Goal: Task Accomplishment & Management: Use online tool/utility

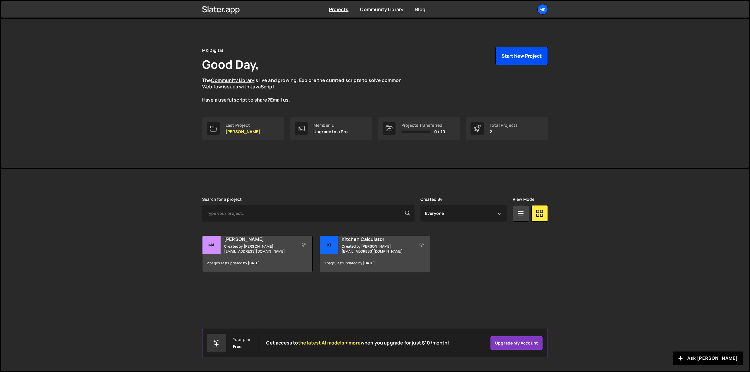
click at [529, 58] on button "Start New Project" at bounding box center [521, 56] width 52 height 18
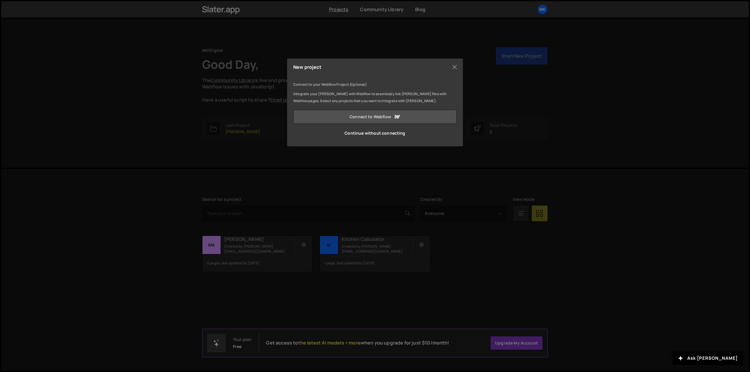
click at [370, 118] on link "Connect to Webflow" at bounding box center [374, 117] width 163 height 14
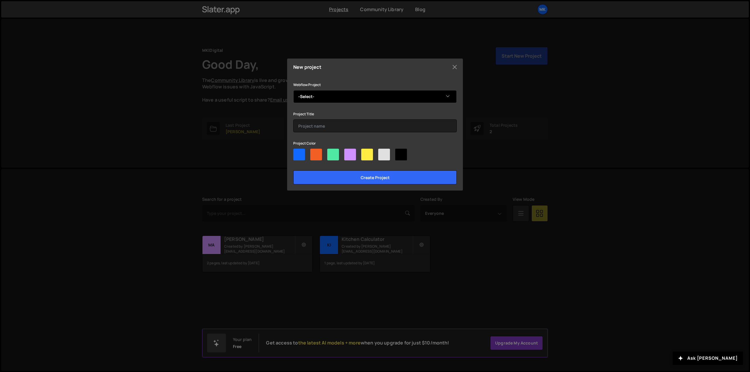
click at [318, 97] on select "-Select- Platform" at bounding box center [374, 96] width 163 height 13
select select "689a34fed58145b4c395f390"
click at [293, 90] on select "-Select- Platform" at bounding box center [374, 96] width 163 height 13
click at [313, 124] on input "text" at bounding box center [374, 126] width 163 height 13
type input "Platform"
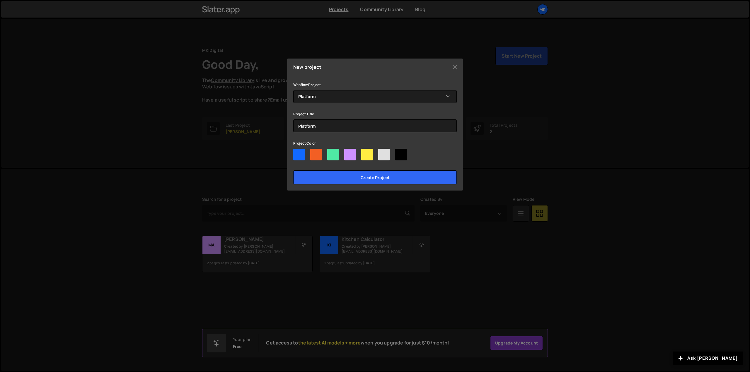
click at [334, 152] on div at bounding box center [333, 155] width 12 height 12
click at [331, 152] on input"] "radio" at bounding box center [329, 151] width 4 height 4
radio input"] "true"
click at [364, 179] on input "Create project" at bounding box center [374, 177] width 163 height 14
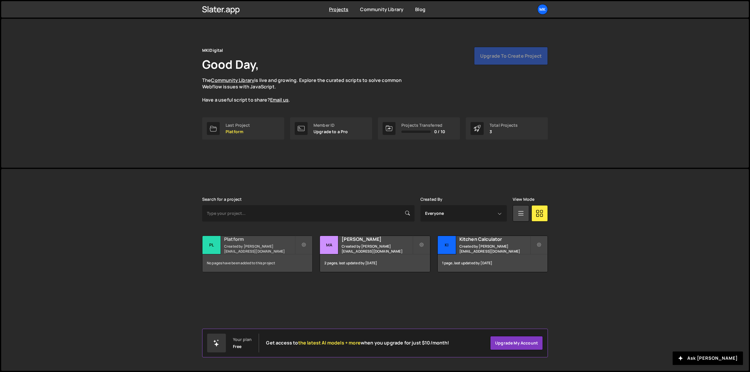
click at [221, 241] on div "Platform Created by makai@mkidigital.com" at bounding box center [257, 245] width 110 height 18
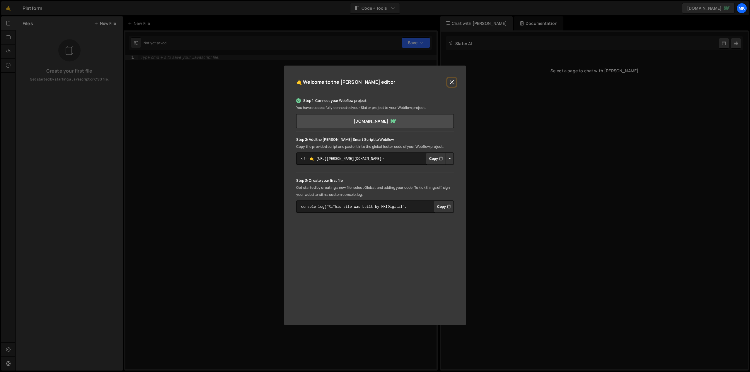
click at [452, 82] on button "Close" at bounding box center [451, 82] width 9 height 9
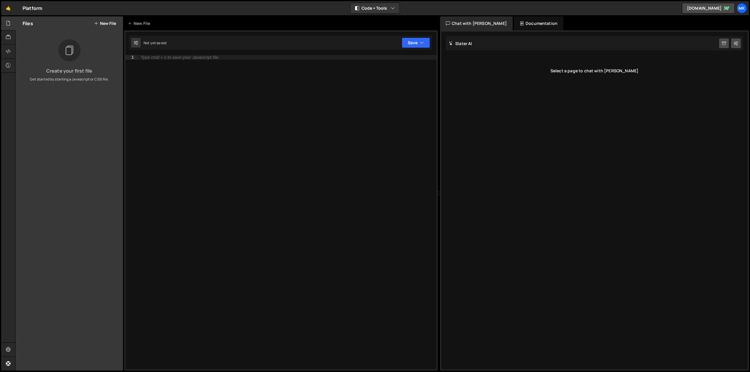
click at [102, 23] on button "New File" at bounding box center [105, 23] width 22 height 5
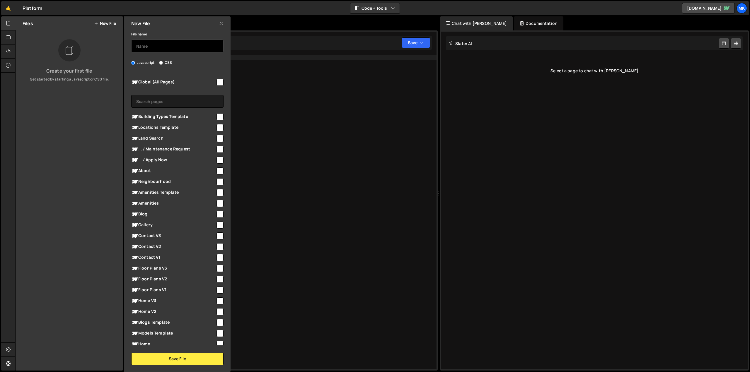
click at [162, 47] on input "text" at bounding box center [177, 46] width 92 height 13
click at [154, 47] on input "location-calculator" at bounding box center [177, 46] width 92 height 13
type input "locationCalculator"
click at [173, 358] on button "Save File" at bounding box center [177, 359] width 92 height 12
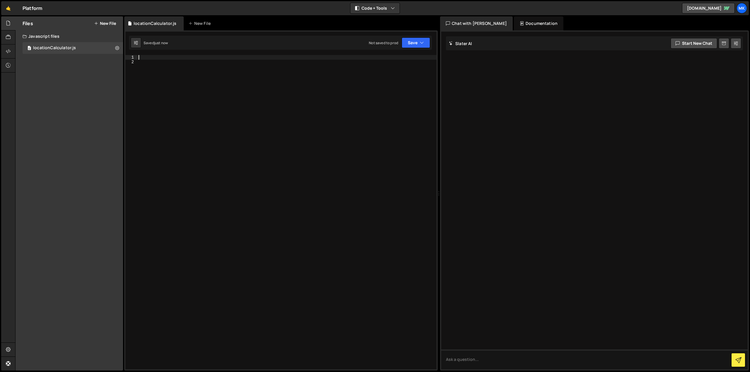
click at [152, 58] on div at bounding box center [286, 217] width 299 height 324
drag, startPoint x: 163, startPoint y: 57, endPoint x: 146, endPoint y: 57, distance: 17.0
click at [146, 57] on div "// global variables" at bounding box center [286, 217] width 299 height 324
type textarea "// variables"
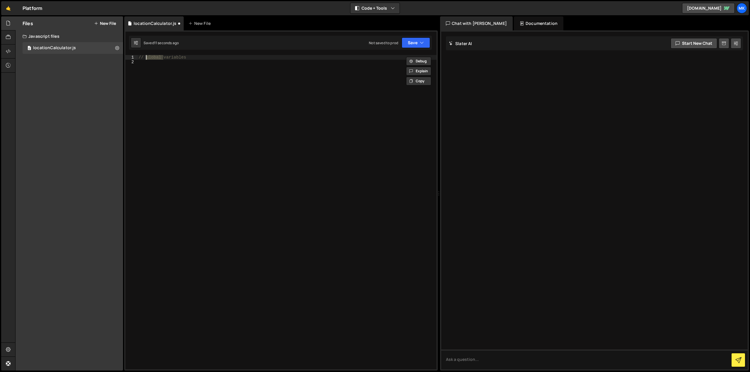
scroll to position [0, 2]
click at [198, 59] on div "// variables" at bounding box center [286, 217] width 299 height 324
type textarea "let modelSqFt = """
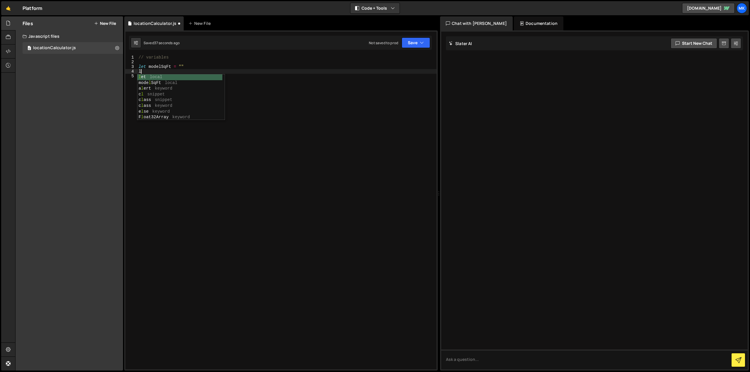
scroll to position [0, 0]
type textarea "let"
paste textarea "cru-ncf-map-list-item""
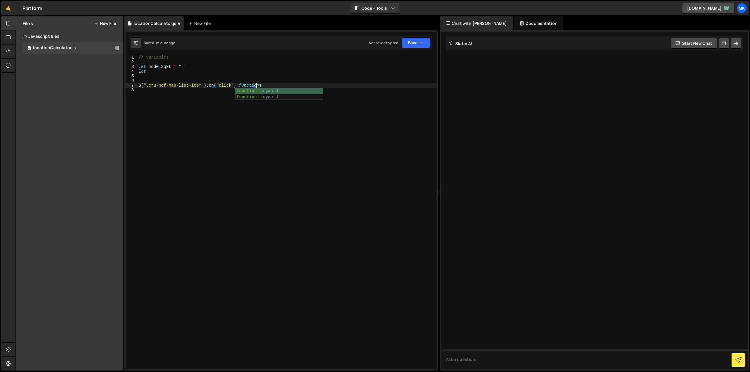
scroll to position [0, 8]
type textarea "$(".cru-ncf-map-list-item").on("click", function(){)"
click at [175, 101] on div "// variables let modelSqFt = "" let $ ( ".cru-ncf-map-list-item" ) . on ( "clic…" at bounding box center [288, 217] width 296 height 324
type textarea "})"
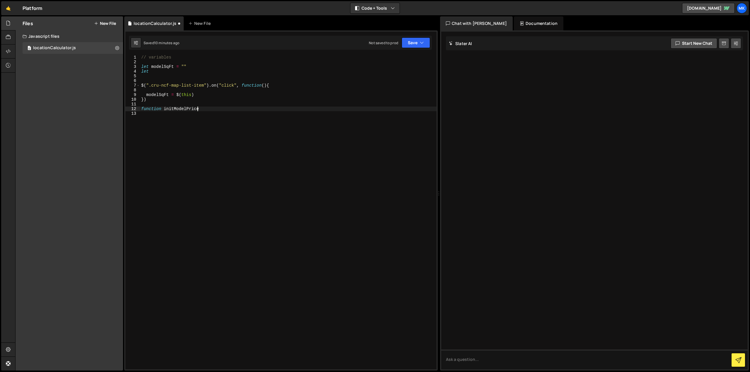
scroll to position [0, 4]
type textarea "function initModelPrice() {"
click at [200, 109] on div "// variables let modelSqFt = "" let $ ( ".cru-ncf-map-list-item" ) . on ( "clic…" at bounding box center [288, 217] width 296 height 324
type textarea "function initModelPrice() {"
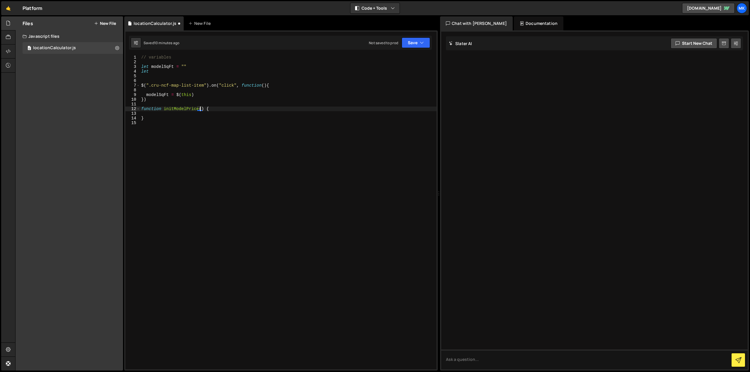
click at [166, 113] on div "// variables let modelSqFt = "" let $ ( ".cru-ncf-map-list-item" ) . on ( "clic…" at bounding box center [288, 217] width 296 height 324
drag, startPoint x: 172, startPoint y: 109, endPoint x: 197, endPoint y: 109, distance: 25.2
click at [197, 109] on div "// variables let modelSqFt = "" let $ ( ".cru-ncf-map-list-item" ) . on ( "clic…" at bounding box center [288, 217] width 296 height 324
type textarea "function initCalc() {"
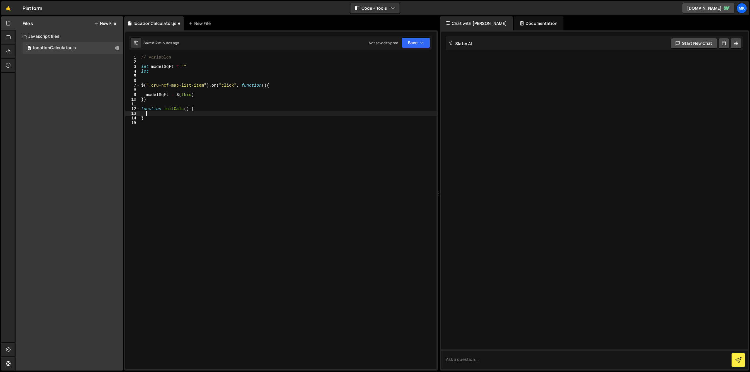
click at [176, 113] on div "// variables let modelSqFt = "" let $ ( ".cru-ncf-map-list-item" ) . on ( "clic…" at bounding box center [288, 217] width 296 height 324
drag, startPoint x: 152, startPoint y: 72, endPoint x: 130, endPoint y: 71, distance: 21.7
click at [130, 71] on div "1 2 3 4 5 6 7 8 9 10 11 12 13 14 15 // variables let modelSqFt = "" let $ ( ".c…" at bounding box center [280, 212] width 311 height 315
type textarea "let"
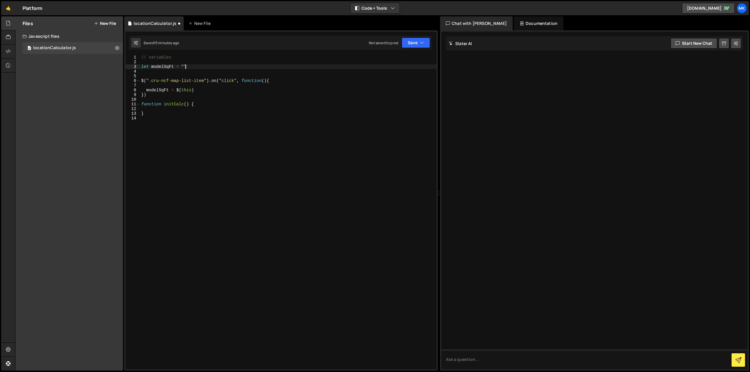
click at [141, 66] on div "// variables let modelSqFt = "" $ ( ".cru-ncf-map-list-item" ) . on ( "click" ,…" at bounding box center [288, 217] width 296 height 324
type textarea "let modelSqFt = """
click at [142, 66] on div "// variables let modelSqFt = "" $ ( ".cru-ncf-map-list-item" ) . on ( "click" ,…" at bounding box center [288, 217] width 296 height 324
click at [186, 71] on div "// variables let landPrice = "" let modelSqFt = "" $ ( ".cru-ncf-map-list-item"…" at bounding box center [288, 217] width 296 height 324
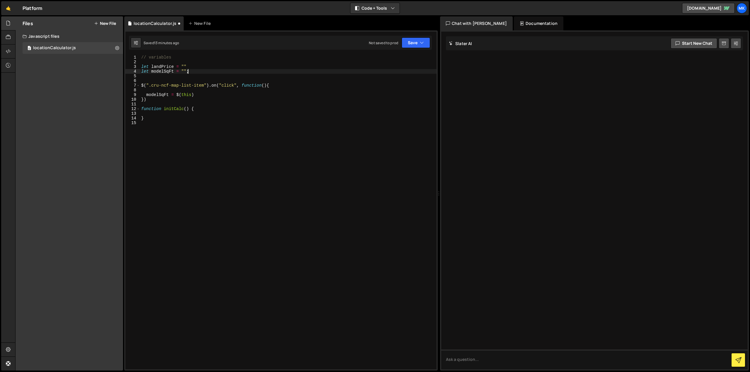
click at [190, 67] on div "// variables let landPrice = "" let modelSqFt = "" ; $ ( ".cru-ncf-map-list-ite…" at bounding box center [288, 217] width 296 height 324
type textarea "let landPrice = "";"
click at [163, 115] on div "// variables let landPrice = "" ; let modelSqFt = "" ; $ ( ".cru-ncf-map-list-i…" at bounding box center [288, 217] width 296 height 324
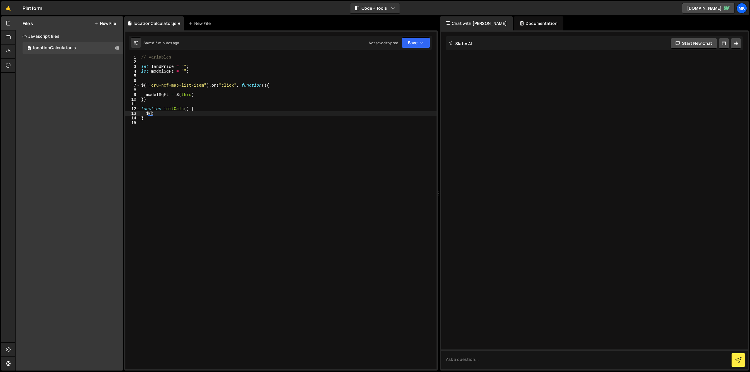
click at [185, 108] on div "// variables let landPrice = "" ; let modelSqFt = "" ; $ ( ".cru-ncf-map-list-i…" at bounding box center [288, 217] width 296 height 324
click at [190, 110] on div "// variables let landPrice = "" ; let modelSqFt = "" ; $ ( ".cru-ncf-map-list-i…" at bounding box center [288, 217] width 296 height 324
type textarea "function initCalc(el) {"
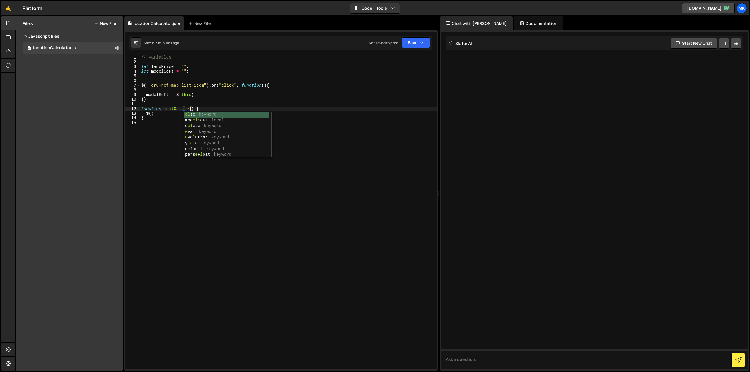
click at [268, 91] on div "// variables let landPrice = "" ; let modelSqFt = "" ; $ ( ".cru-ncf-map-list-i…" at bounding box center [288, 217] width 296 height 324
click at [151, 115] on div "// variables let landPrice = "" ; let modelSqFt = "" ; $ ( ".cru-ncf-map-list-i…" at bounding box center [288, 217] width 296 height 324
type textarea "$"
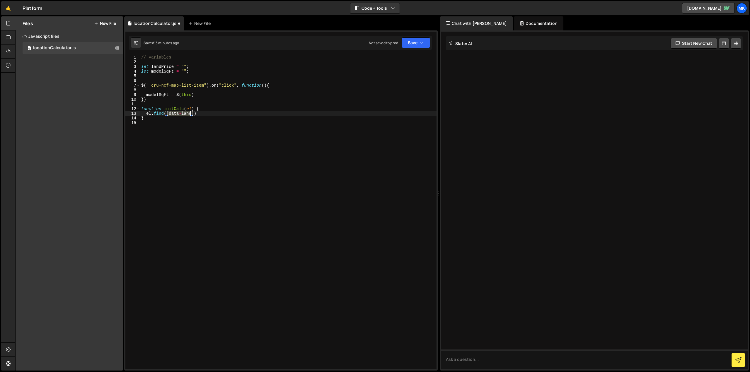
drag, startPoint x: 168, startPoint y: 115, endPoint x: 190, endPoint y: 112, distance: 23.0
click at [190, 112] on div "// variables let landPrice = "" ; let modelSqFt = "" ; $ ( ".cru-ncf-map-list-i…" at bounding box center [288, 217] width 296 height 324
click at [190, 117] on div "// variables let landPrice = "" ; let modelSqFt = "" ; $ ( ".cru-ncf-map-list-i…" at bounding box center [288, 217] width 296 height 324
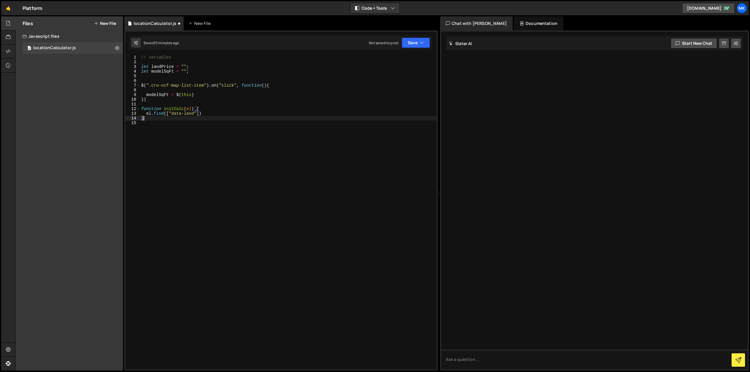
click at [193, 115] on div "// variables let landPrice = "" ; let modelSqFt = "" ; $ ( ".cru-ncf-map-list-i…" at bounding box center [288, 217] width 296 height 324
click at [170, 114] on div "// variables let landPrice = "" ; let modelSqFt = "" ; $ ( ".cru-ncf-map-list-i…" at bounding box center [288, 217] width 296 height 324
click at [207, 112] on div "// variables let landPrice = "" ; let modelSqFt = "" ; $ ( ".cru-ncf-map-list-i…" at bounding box center [288, 217] width 296 height 324
drag, startPoint x: 166, startPoint y: 113, endPoint x: 207, endPoint y: 113, distance: 41.3
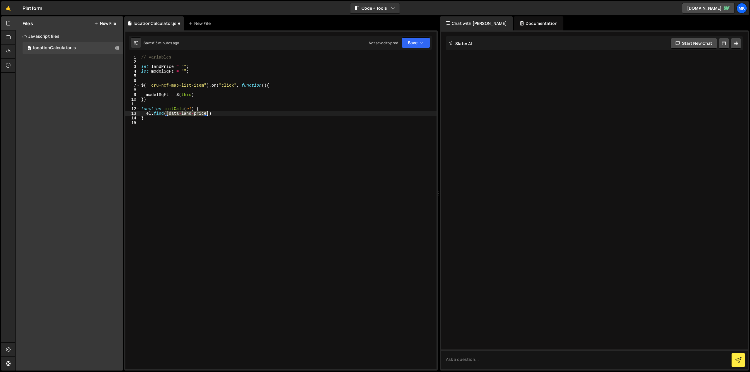
click at [207, 113] on div "// variables let landPrice = "" ; let modelSqFt = "" ; $ ( ".cru-ncf-map-list-i…" at bounding box center [288, 217] width 296 height 324
click at [248, 113] on div "// variables let landPrice = "" ; let modelSqFt = "" ; $ ( ".cru-ncf-map-list-i…" at bounding box center [288, 217] width 296 height 324
click at [236, 119] on div "// variables let landPrice = "" ; let modelSqFt = "" ; $ ( ".cru-ncf-map-list-i…" at bounding box center [288, 217] width 296 height 324
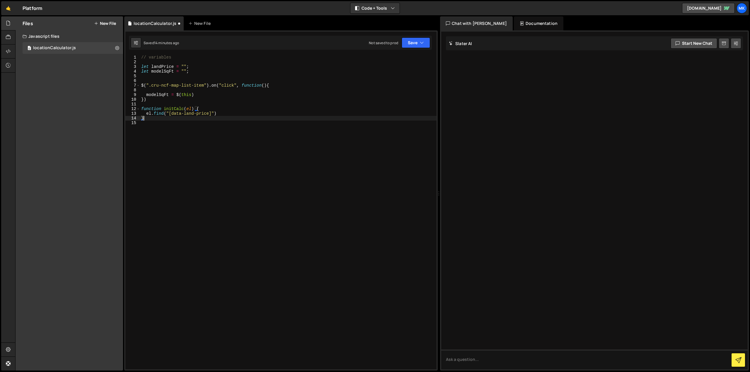
click at [231, 112] on div "// variables let landPrice = "" ; let modelSqFt = "" ; $ ( ".cru-ncf-map-list-i…" at bounding box center [288, 217] width 296 height 324
click at [146, 114] on div "// variables let landPrice = "" ; let modelSqFt = "" ; $ ( ".cru-ncf-map-list-i…" at bounding box center [288, 217] width 296 height 324
click at [296, 116] on div "// variables let landPrice = "" ; let modelSqFt = "" ; $ ( ".cru-ncf-map-list-i…" at bounding box center [288, 217] width 296 height 324
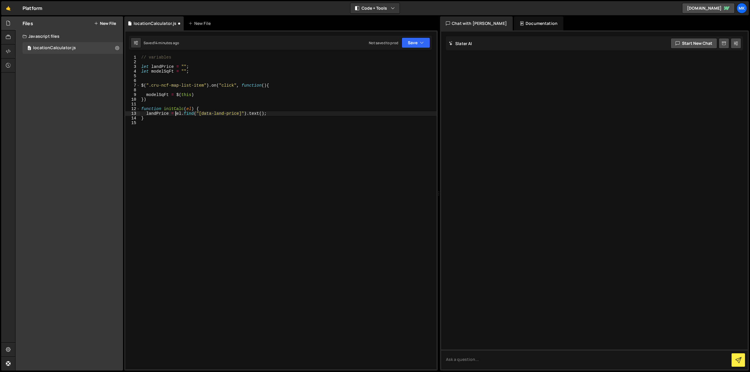
scroll to position [0, 0]
click at [283, 112] on div "// variables let landPrice = "" ; let modelSqFt = "" ; $ ( ".cru-ncf-map-list-i…" at bounding box center [288, 217] width 296 height 324
click at [245, 109] on div "// variables let landPrice = "" ; let modelSqFt = "" ; $ ( ".cru-ncf-map-list-i…" at bounding box center [288, 217] width 296 height 324
type textarea "function initCalc(el) {"
type textarea "u"
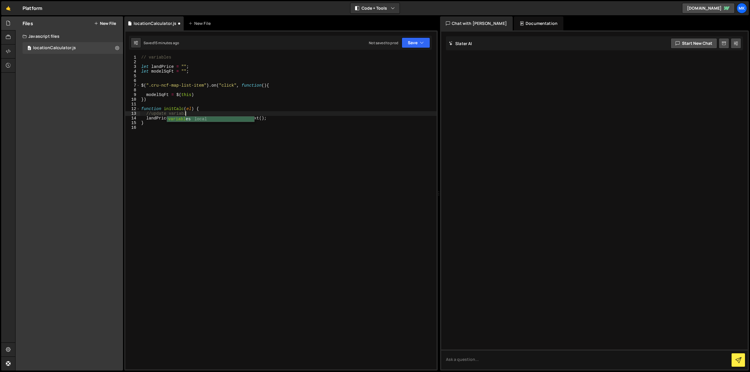
scroll to position [0, 3]
click at [272, 117] on div "// variables let landPrice = "" ; let modelSqFt = "" ; $ ( ".cru-ncf-map-list-i…" at bounding box center [288, 217] width 296 height 324
type textarea "landPrice = el.find("[data-land-price]").text();"
paste textarea "swiper-slide pop-up_models_carousel-cell w-dyn-item swiper-slide-active"
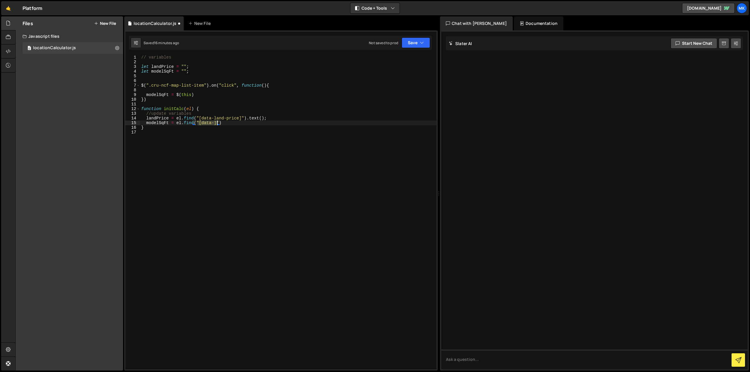
drag, startPoint x: 197, startPoint y: 122, endPoint x: 303, endPoint y: 117, distance: 105.9
click at [217, 121] on div "// variables let landPrice = "" ; let modelSqFt = "" ; $ ( ".cru-ncf-map-list-i…" at bounding box center [288, 217] width 296 height 324
paste textarea "swiper-slide pop-up_models_carousel-cell w-dyn-item swiper-slide-active"
click at [231, 123] on div "// variables let landPrice = "" ; let modelSqFt = "" ; $ ( ".cru-ncf-map-list-i…" at bounding box center [288, 217] width 296 height 324
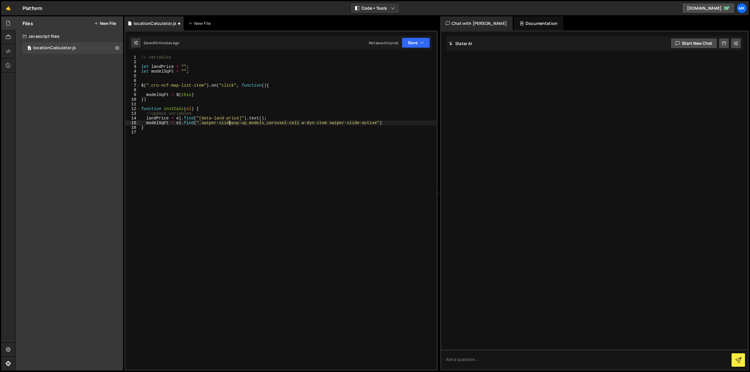
scroll to position [0, 6]
click at [300, 122] on div "// variables let landPrice = "" ; let modelSqFt = "" ; $ ( ".cru-ncf-map-list-i…" at bounding box center [288, 217] width 296 height 324
click at [328, 122] on div "// variables let landPrice = "" ; let modelSqFt = "" ; $ ( ".cru-ncf-map-list-i…" at bounding box center [288, 217] width 296 height 324
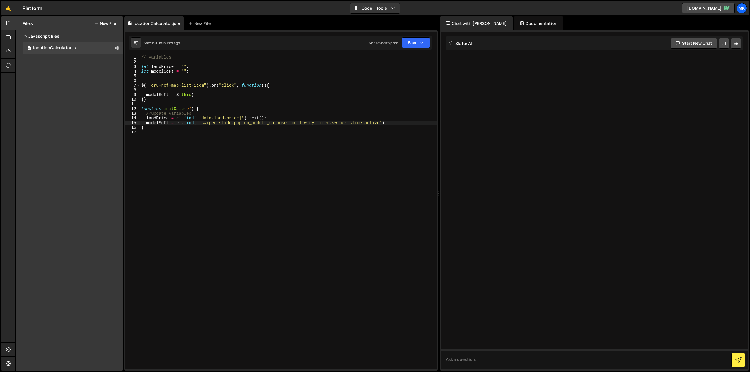
click at [393, 123] on div "// variables let landPrice = "" ; let modelSqFt = "" ; $ ( ".cru-ncf-map-list-i…" at bounding box center [288, 217] width 296 height 324
click at [412, 114] on div "// variables let landPrice = "" ; let modelSqFt = "" ; $ ( ".cru-ncf-map-list-i…" at bounding box center [288, 217] width 296 height 324
click at [427, 123] on div "// variables let landPrice = "" ; let modelSqFt = "" ; $ ( ".cru-ncf-map-list-i…" at bounding box center [288, 217] width 296 height 324
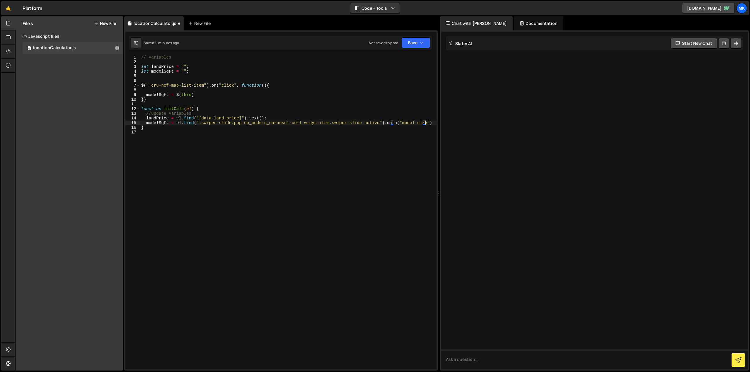
type textarea "modelSqFt = el.find(".swiper-slide.pop-up_models_carousel-cell.w-dyn-item.swipe…"
click at [154, 118] on div "// variables let landPrice = "" ; let modelSqFt = "" ; $ ( ".cru-ncf-map-list-i…" at bounding box center [288, 217] width 296 height 324
click at [174, 128] on div "// variables let landPrice = "" ; let modelSqFt = "" ; $ ( ".cru-ncf-map-list-i…" at bounding box center [288, 217] width 296 height 324
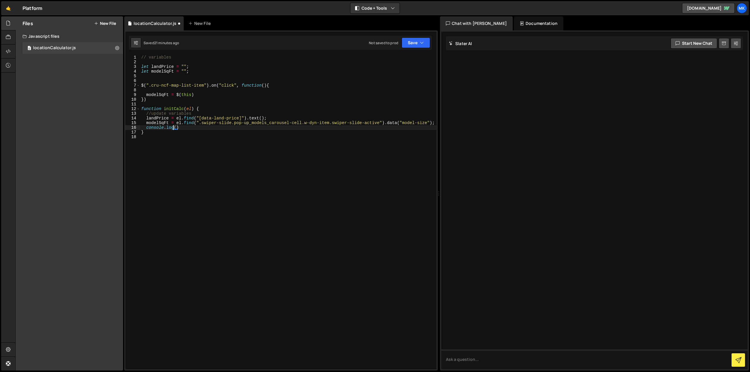
click at [175, 127] on div "// variables let landPrice = "" ; let modelSqFt = "" ; $ ( ".cru-ncf-map-list-i…" at bounding box center [288, 217] width 296 height 324
paste textarea "landPrice"
click at [162, 123] on div "// variables let landPrice = "" ; let modelSqFt = "" ; $ ( ".cru-ncf-map-list-i…" at bounding box center [288, 217] width 296 height 324
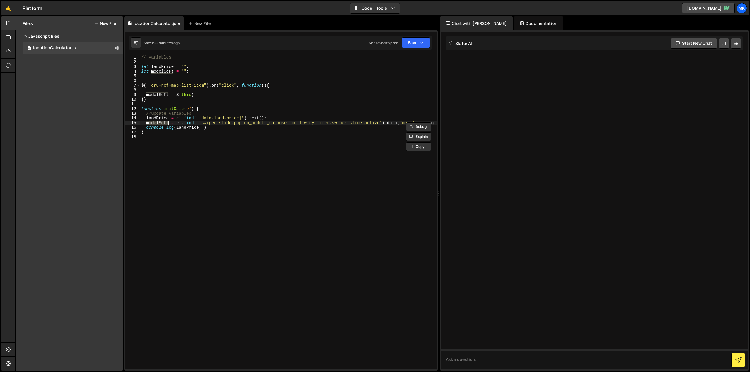
click at [202, 128] on div "// variables let landPrice = "" ; let modelSqFt = "" ; $ ( ".cru-ncf-map-list-i…" at bounding box center [288, 217] width 296 height 324
paste textarea "modelSqFt"
click at [261, 129] on div "// variables let landPrice = "" ; let modelSqFt = "" ; $ ( ".cru-ncf-map-list-i…" at bounding box center [288, 217] width 296 height 324
click at [163, 132] on div "// variables let landPrice = "" ; let modelSqFt = "" ; $ ( ".cru-ncf-map-list-i…" at bounding box center [288, 217] width 296 height 324
type textarea "}"
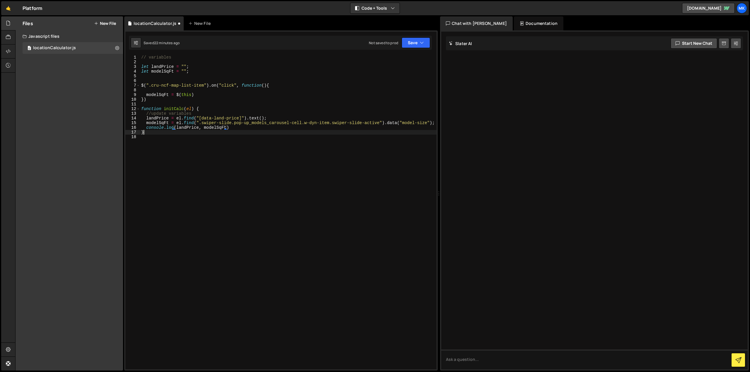
scroll to position [0, 0]
click at [174, 106] on div "// variables let landPrice = "" ; let modelSqFt = "" ; $ ( ".cru-ncf-map-list-i…" at bounding box center [288, 217] width 296 height 324
click at [174, 109] on div "// variables let landPrice = "" ; let modelSqFt = "" ; $ ( ".cru-ncf-map-list-i…" at bounding box center [288, 217] width 296 height 324
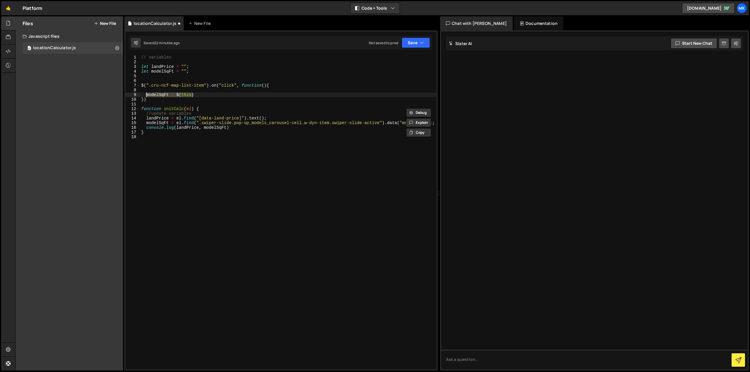
drag, startPoint x: 196, startPoint y: 95, endPoint x: 146, endPoint y: 94, distance: 49.8
click at [146, 94] on div "// variables let landPrice = "" ; let modelSqFt = "" ; $ ( ".cru-ncf-map-list-i…" at bounding box center [288, 217] width 296 height 324
paste textarea "initCalc"
drag, startPoint x: 146, startPoint y: 94, endPoint x: 129, endPoint y: 91, distance: 16.7
click at [129, 91] on div "initCalc 1 2 3 4 5 6 7 8 9 10 11 12 13 14 15 16 17 18 // variables let landPric…" at bounding box center [280, 212] width 311 height 315
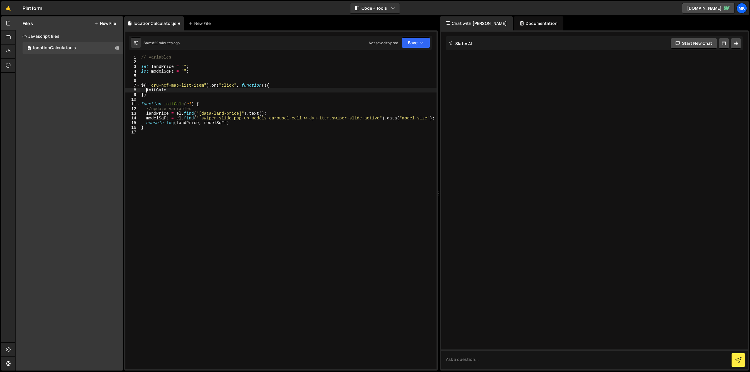
click at [170, 89] on div "// variables let landPrice = "" ; let modelSqFt = "" ; $ ( ".cru-ncf-map-list-i…" at bounding box center [288, 217] width 296 height 324
paste textarea "cru-ncf-pop-up"
click at [203, 69] on div "// variables let landPrice = "" ; let modelSqFt = "" ; $ ( ".cru-ncf-map-list-i…" at bounding box center [288, 217] width 296 height 324
type textarea "let modelSqFt = "";"
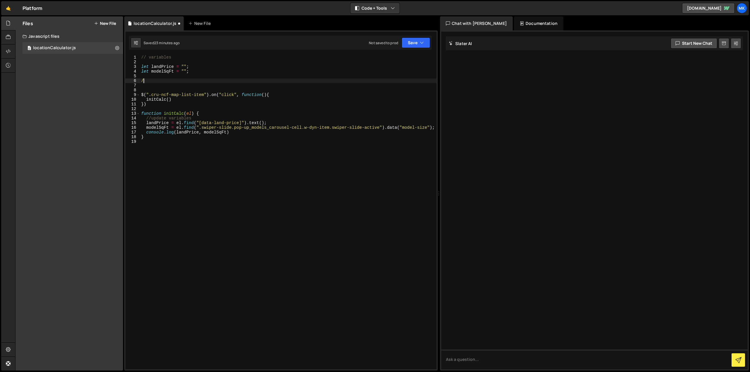
scroll to position [0, 0]
type textarea "// elements"
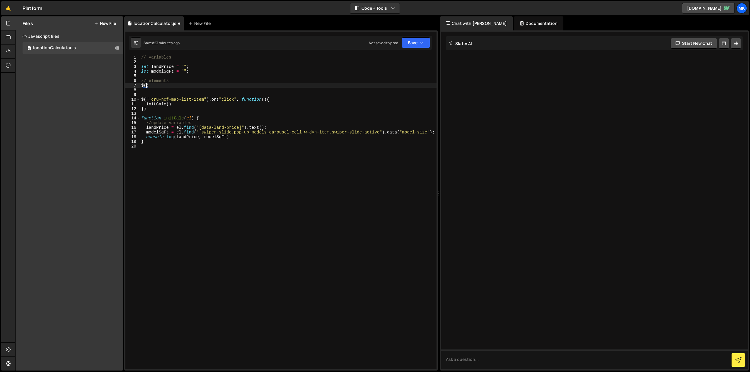
scroll to position [0, 0]
paste textarea "cru-ncf-pop-up"
click at [149, 85] on div "// variables let landPrice = "" ; let modelSqFt = "" ; // elements $ ( :. cru -…" at bounding box center [288, 217] width 296 height 324
drag, startPoint x: 146, startPoint y: 85, endPoint x: 182, endPoint y: 86, distance: 36.6
click at [182, 86] on div "// variables let landPrice = "" ; let modelSqFt = "" ; // elements $ ( . cru - …" at bounding box center [288, 217] width 296 height 324
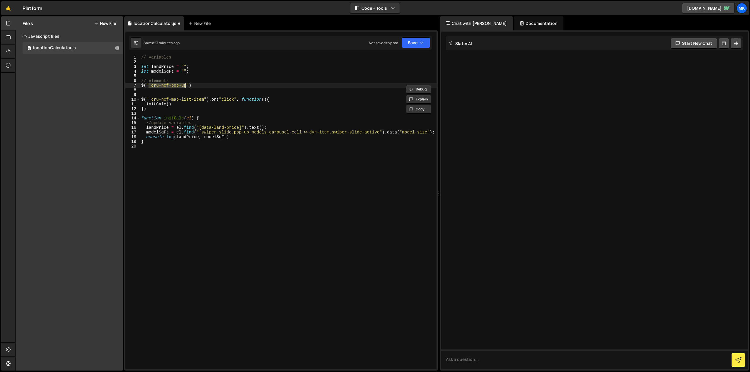
click at [212, 86] on div "// variables let landPrice = "" ; let modelSqFt = "" ; // elements $ ( ".cru-nc…" at bounding box center [288, 217] width 296 height 324
click at [162, 85] on div "// variables let landPrice = "" ; let modelSqFt = "" ; // elements const popup …" at bounding box center [288, 217] width 296 height 324
click at [167, 104] on div "// variables let landPrice = "" ; let modelSqFt = "" ; // elements const popup …" at bounding box center [288, 217] width 296 height 324
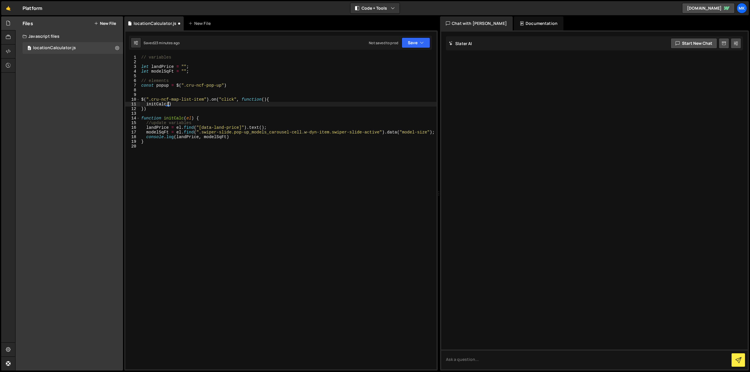
scroll to position [0, 2]
paste textarea "popup"
click at [227, 104] on div "// variables let landPrice = "" ; let modelSqFt = "" ; // elements const popup …" at bounding box center [288, 217] width 296 height 324
type textarea "initCalc(popup);"
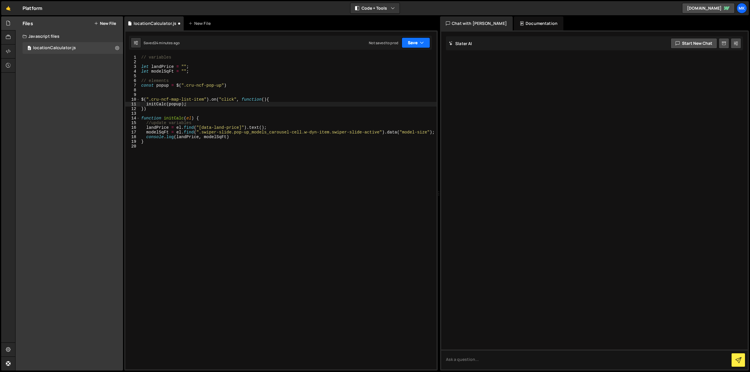
click at [408, 43] on button "Save" at bounding box center [416, 42] width 28 height 11
click at [392, 80] on div "Not saved to prod" at bounding box center [396, 82] width 61 height 7
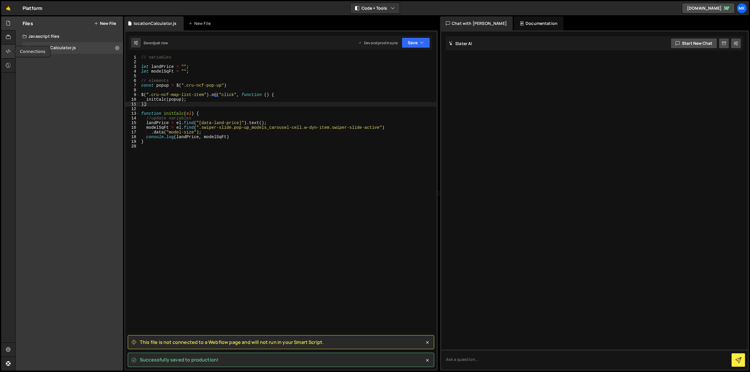
click at [9, 51] on icon at bounding box center [8, 51] width 5 height 6
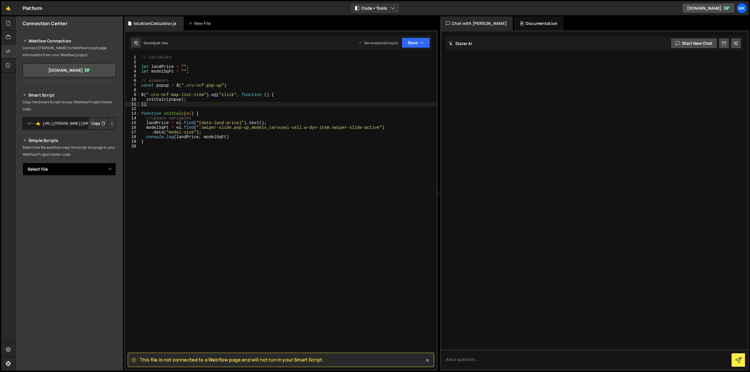
click at [109, 167] on select "Select File locationCalculator.js" at bounding box center [69, 169] width 93 height 13
select select "44872"
click at [23, 163] on select "Select File locationCalculator.js" at bounding box center [69, 169] width 93 height 13
click at [113, 191] on button "Button group with nested dropdown" at bounding box center [112, 189] width 8 height 12
click at [96, 191] on button "Copy" at bounding box center [98, 189] width 20 height 12
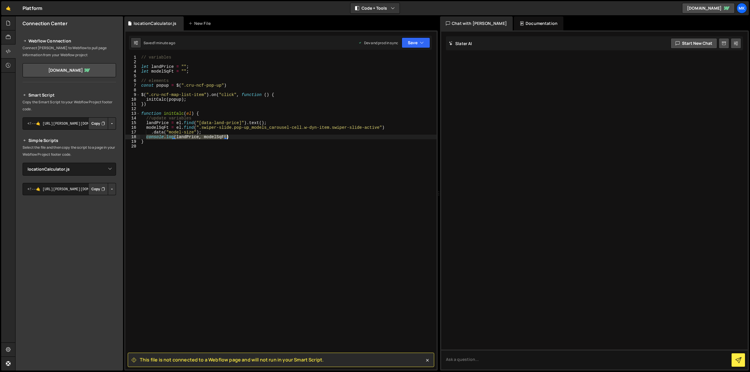
drag, startPoint x: 146, startPoint y: 137, endPoint x: 229, endPoint y: 137, distance: 82.9
click at [229, 137] on div "// variables let landPrice = "" ; let modelSqFt = "" ; // elements const popup …" at bounding box center [288, 217] width 296 height 324
click at [290, 96] on div "// variables let landPrice = "" ; let modelSqFt = "" ; // elements const popup …" at bounding box center [288, 217] width 296 height 324
type textarea "$(".cru-ncf-map-list-item").on("click", function () {"
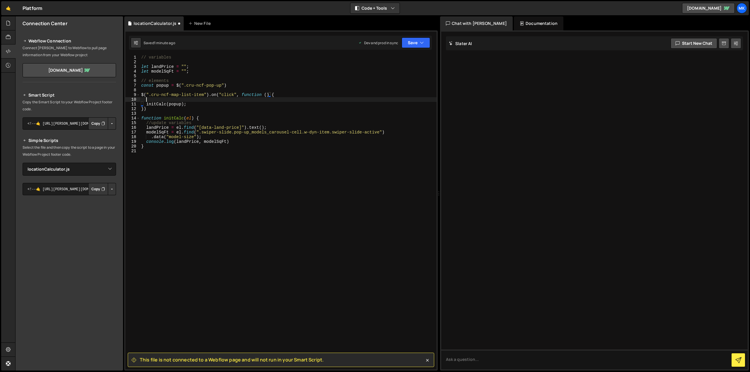
paste textarea "console.log(landPrice, modelSqFt)"
drag, startPoint x: 176, startPoint y: 98, endPoint x: 225, endPoint y: 98, distance: 48.3
click at [225, 98] on div "// variables let landPrice = "" ; let modelSqFt = "" ; // elements const popup …" at bounding box center [288, 217] width 296 height 324
drag, startPoint x: 424, startPoint y: 41, endPoint x: 419, endPoint y: 55, distance: 14.3
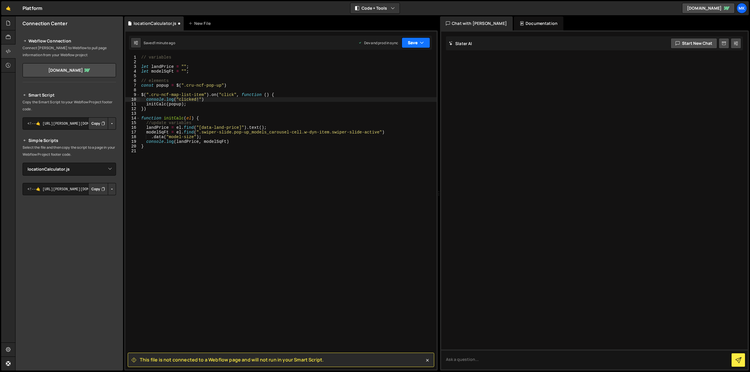
click at [424, 41] on button "Save" at bounding box center [416, 42] width 28 height 11
click at [405, 75] on div "Save to Production S" at bounding box center [396, 76] width 61 height 6
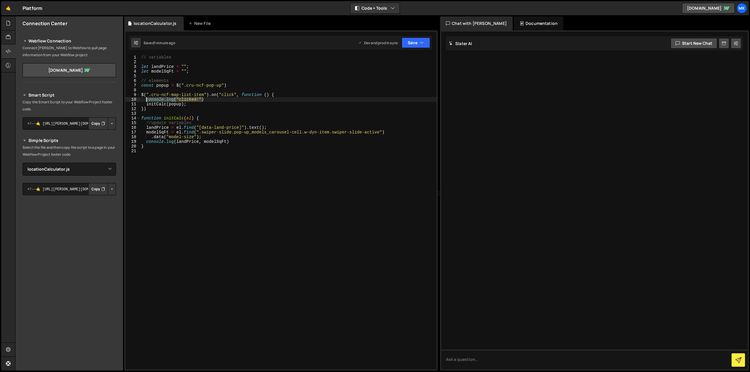
drag, startPoint x: 210, startPoint y: 98, endPoint x: 146, endPoint y: 99, distance: 64.2
click at [146, 99] on div "// variables let landPrice = "" ; let modelSqFt = "" ; // elements const popup …" at bounding box center [288, 217] width 296 height 324
click at [141, 57] on div "// variables let landPrice = "" ; let modelSqFt = "" ; // elements const popup …" at bounding box center [288, 217] width 296 height 324
type textarea "// variables"
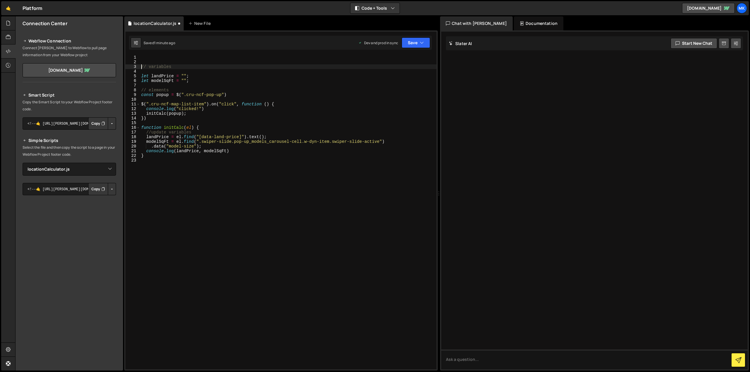
scroll to position [0, 0]
paste textarea "console.log("clicked!")"
click at [184, 57] on div "console . log ( "clicked!" ) // variables let landPrice = "" ; let modelSqFt = …" at bounding box center [288, 217] width 296 height 324
click at [275, 75] on div "console . log ( "we are live!" ) // variables let landPrice = "" ; let modelSqF…" at bounding box center [288, 217] width 296 height 324
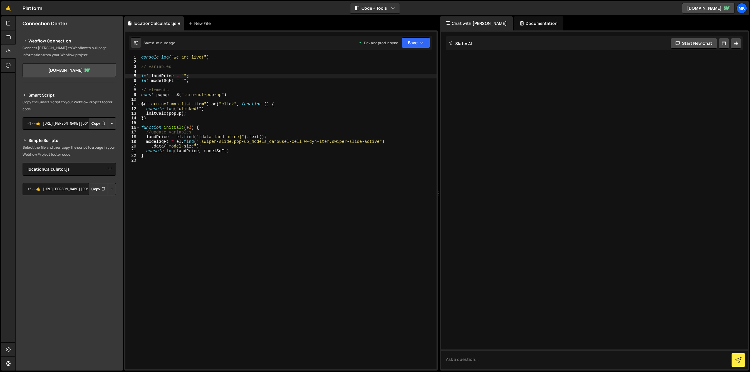
scroll to position [0, 3]
click at [418, 44] on button "Save" at bounding box center [416, 42] width 28 height 11
click at [402, 79] on div "Saved 1 minute ago" at bounding box center [396, 82] width 61 height 7
drag, startPoint x: 151, startPoint y: 105, endPoint x: 202, endPoint y: 103, distance: 50.7
click at [202, 103] on div "console . log ( "we are live!" ) // variables let landPrice = "" ; let modelSqF…" at bounding box center [288, 217] width 296 height 324
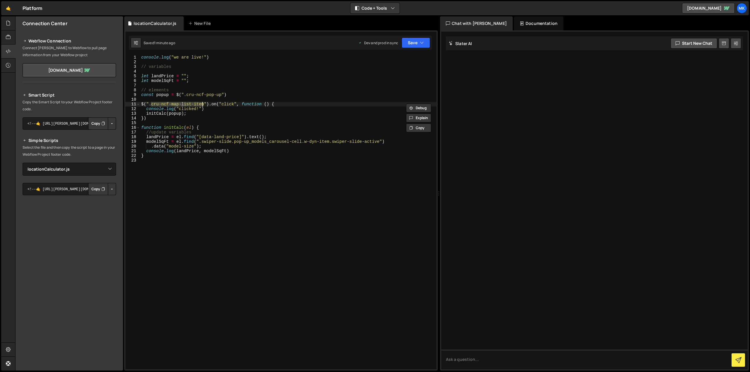
paste textarea "listing-details-wrapper"
click at [289, 96] on div "console . log ( "we are live!" ) // variables let landPrice = "" ; let modelSqF…" at bounding box center [288, 217] width 296 height 324
click at [425, 42] on button "Save" at bounding box center [416, 42] width 28 height 11
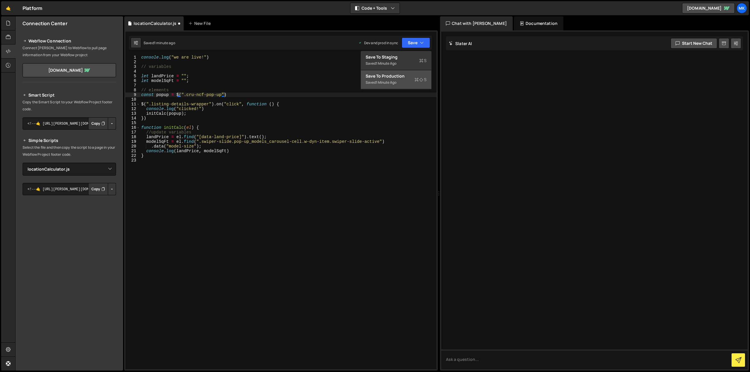
click at [404, 78] on div "Save to Production S" at bounding box center [396, 76] width 61 height 6
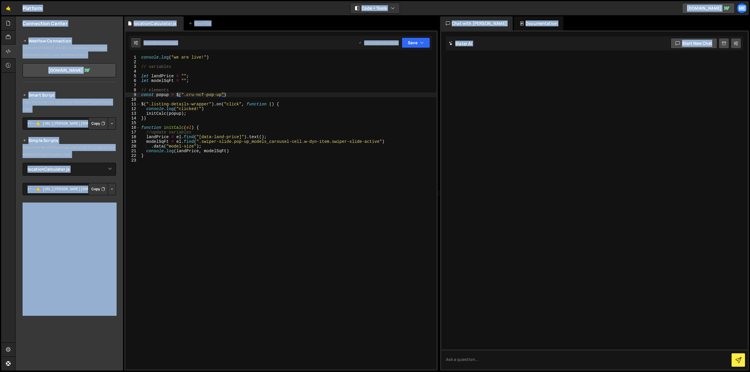
copy body "LO Ipsumdol Sita Conse Adipisc Elitsed Doeius Temp in u lab... Etd mag aliquae …"
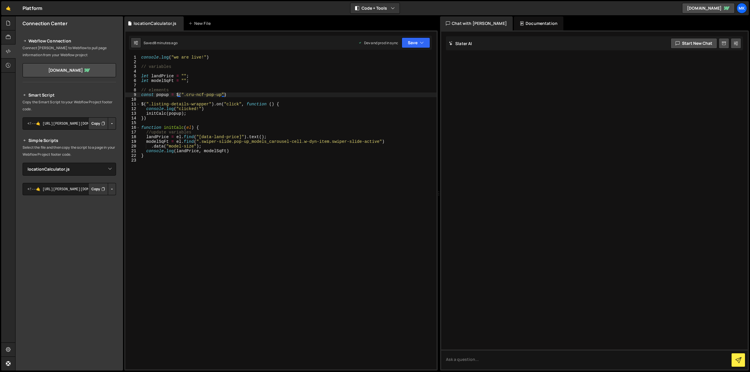
click at [238, 88] on div "console . log ( "we are live!" ) // variables let landPrice = "" ; let modelSqF…" at bounding box center [288, 217] width 296 height 324
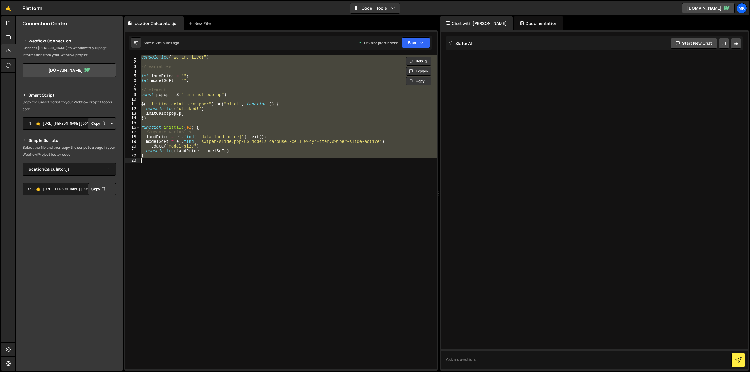
click at [259, 74] on div "console . log ( "we are live!" ) // variables let landPrice = "" ; let modelSqF…" at bounding box center [288, 212] width 296 height 315
paste textarea ");"
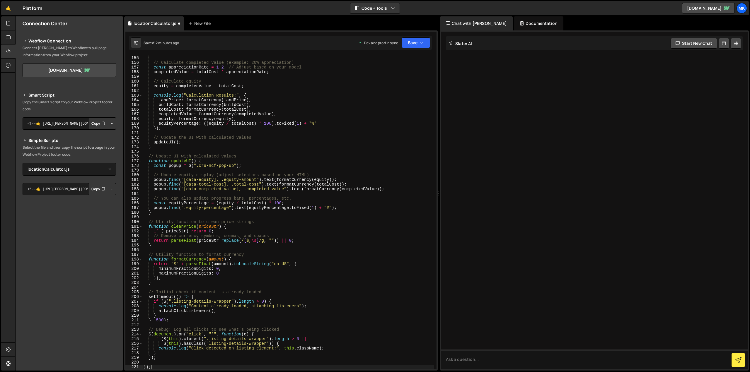
scroll to position [721, 0]
click at [417, 45] on button "Save" at bounding box center [416, 42] width 28 height 11
click at [398, 77] on div "Save to Production S" at bounding box center [396, 76] width 61 height 6
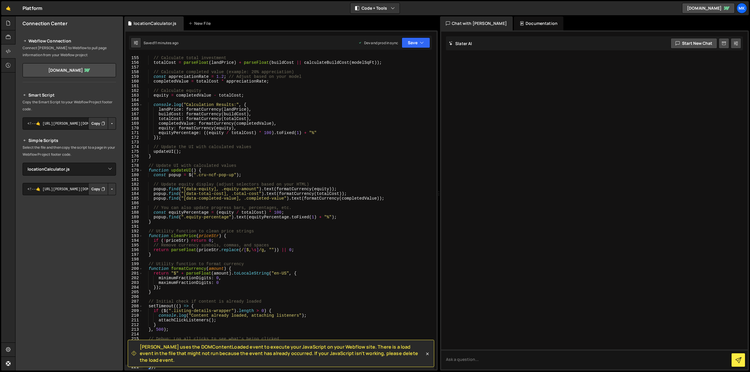
click at [272, 95] on div "// Calculate total investment totalCost = parseFloat ( landPrice ) + parseFloat…" at bounding box center [288, 213] width 292 height 324
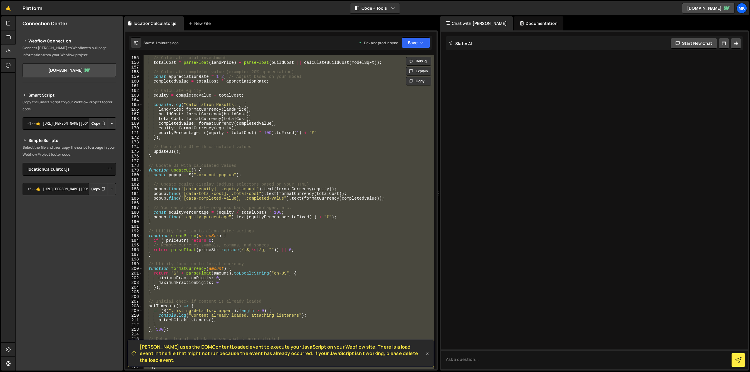
paste textarea
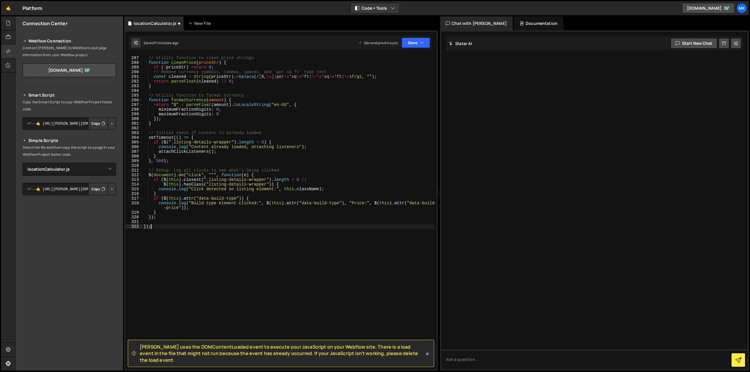
scroll to position [1354, 0]
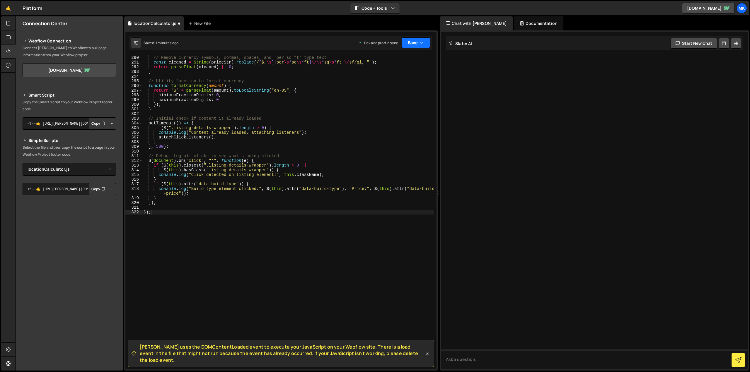
click at [427, 42] on button "Save" at bounding box center [416, 42] width 28 height 11
click at [408, 72] on button "Save to Production S Saved 11 minutes ago" at bounding box center [396, 79] width 70 height 19
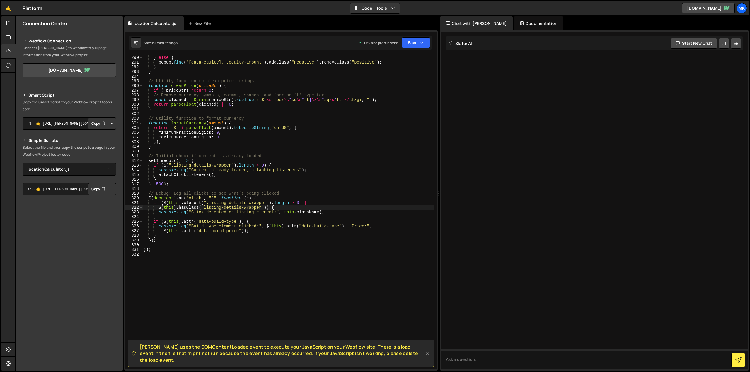
type textarea "}"
click at [250, 68] on div "popup . find ( "[data-equity], .equity-amount" ) . addClass ( "positive" ) . re…" at bounding box center [288, 213] width 292 height 324
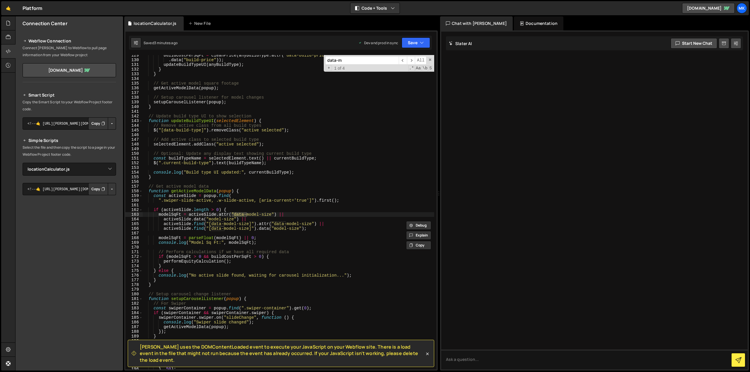
scroll to position [602, 0]
type input "data-model-price"
click at [261, 88] on div "buildCostPerSqFt = cleanPrice ( anyBuildType . attr ( "data-build-price" ) || a…" at bounding box center [288, 215] width 292 height 324
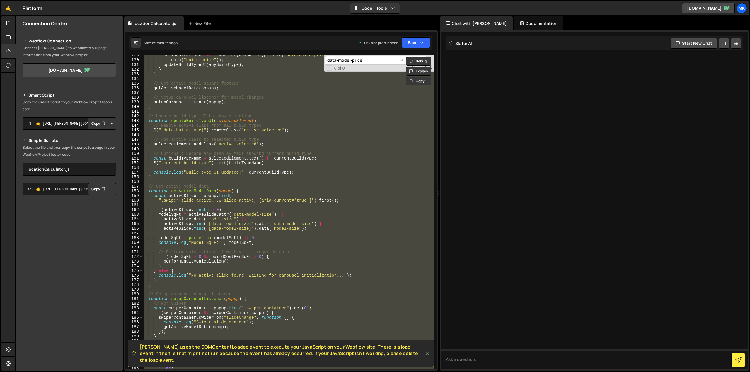
paste textarea
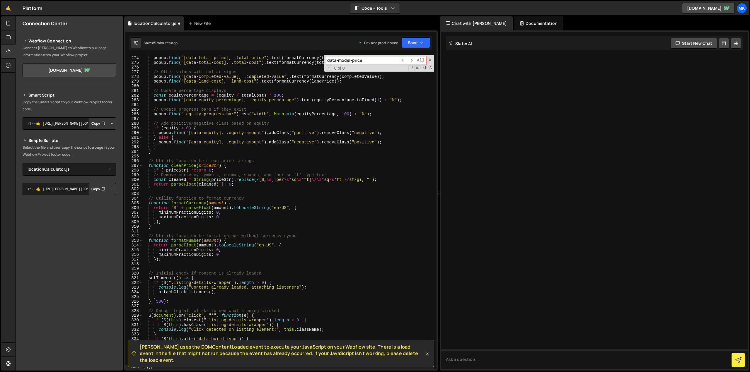
scroll to position [1279, 0]
click at [429, 59] on span at bounding box center [430, 60] width 4 height 4
click at [424, 41] on button "Save" at bounding box center [416, 42] width 28 height 11
click at [400, 75] on div "Save to Production S" at bounding box center [396, 76] width 61 height 6
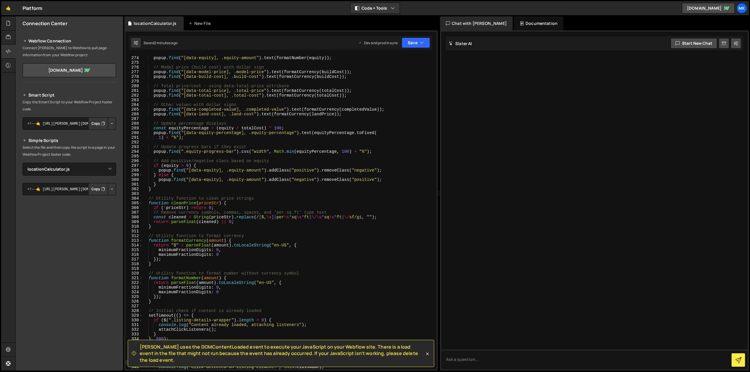
click at [303, 105] on div "// Equity - no dollar sign (already in UI) popup . find ( "[data-equity], .equi…" at bounding box center [288, 213] width 292 height 324
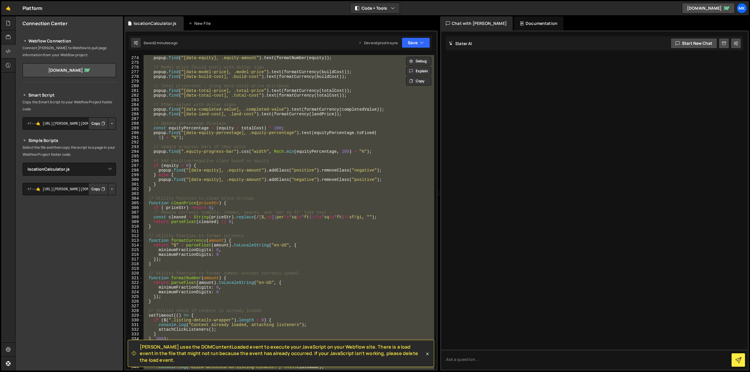
paste textarea
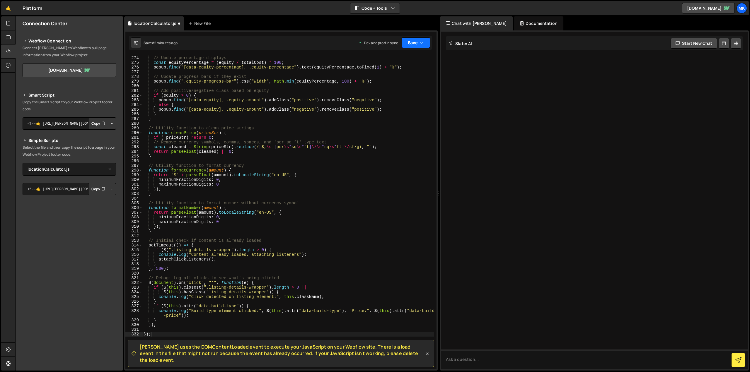
click at [420, 40] on icon "button" at bounding box center [422, 43] width 4 height 6
click at [402, 77] on div "Save to Production S" at bounding box center [396, 76] width 61 height 6
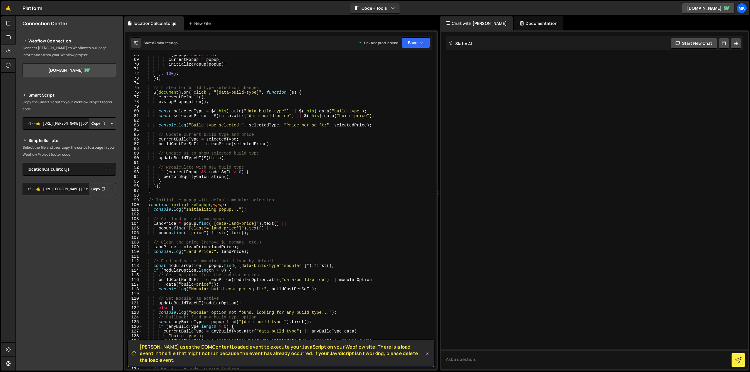
scroll to position [316, 0]
type textarea "if (currentPopup && modelSqFt > 0) {"
click at [269, 173] on div "if ( popup . length > 0 ) { currentPopup = popup ; initializePopup ( popup ) ; …" at bounding box center [288, 215] width 292 height 324
type input "q"
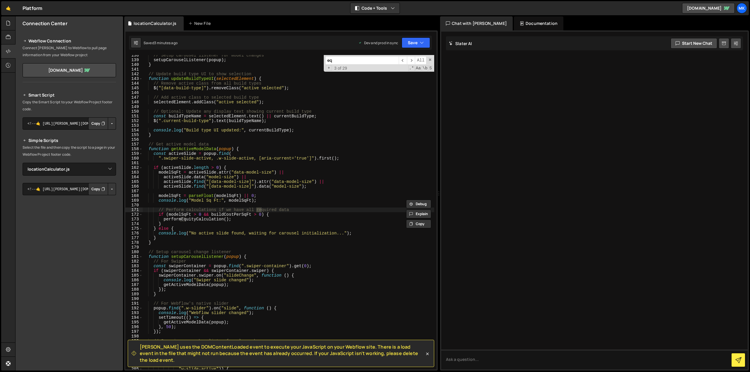
scroll to position [644, 0]
type input "equity"
type textarea "performEquityCalculation();"
click at [199, 219] on div "// Setup carousel listener for model changes setupCarouselListener ( popup ) ; …" at bounding box center [288, 215] width 292 height 324
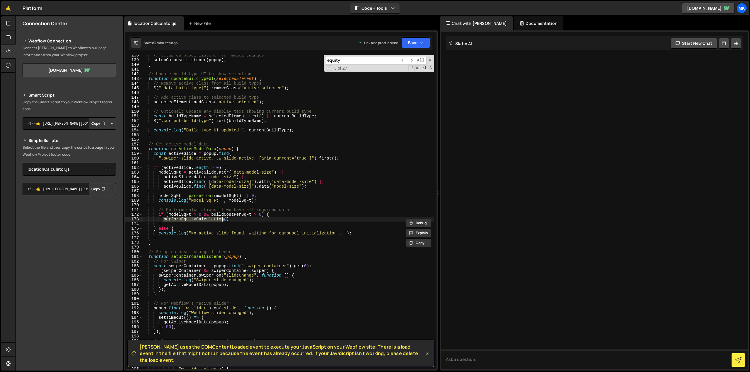
type input "performEquityCalculation"
click at [412, 59] on span "​" at bounding box center [411, 60] width 8 height 8
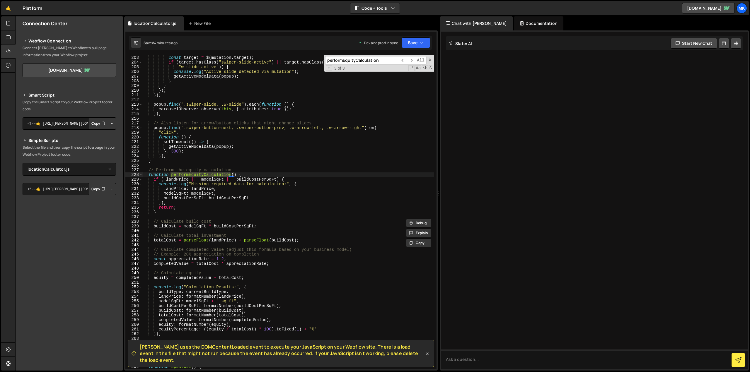
scroll to position [946, 0]
click at [237, 175] on div "if ( mutation . attributeName === "class" ) { const target = $ ( mutation . tar…" at bounding box center [288, 213] width 292 height 324
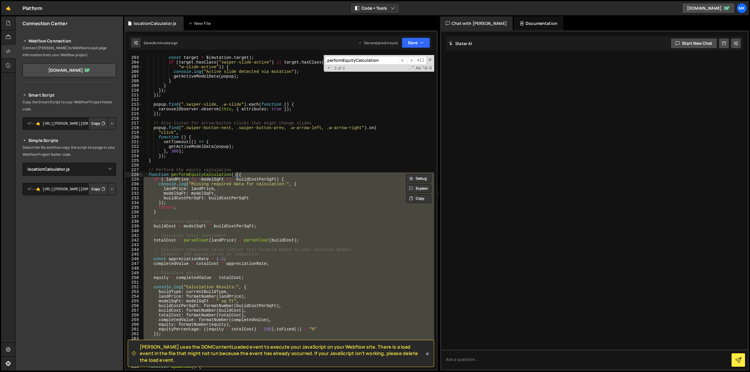
scroll to position [999, 0]
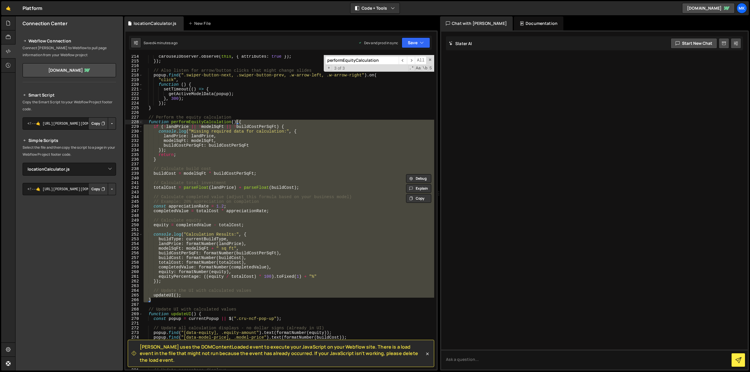
click at [338, 156] on div "carouselObserver . observe ( this , { attributes : true }) ; }) ; // Also liste…" at bounding box center [288, 212] width 292 height 315
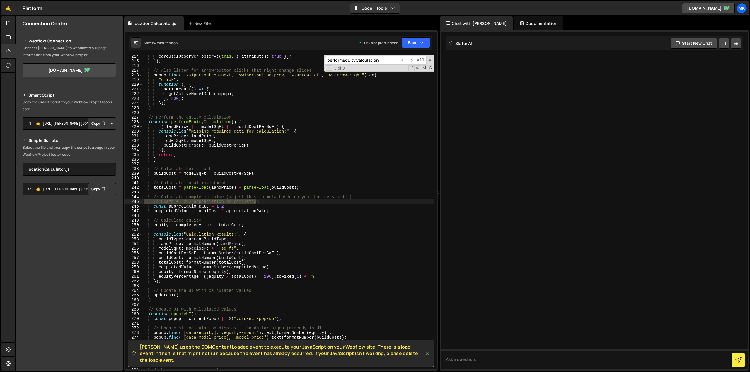
drag, startPoint x: 260, startPoint y: 202, endPoint x: 140, endPoint y: 204, distance: 119.5
click at [140, 204] on div "return; 214 215 216 217 218 219 220 221 222 223 224 225 226 227 228 229 230 231…" at bounding box center [280, 212] width 311 height 315
type textarea "// Example: 20% appreciation on completion"
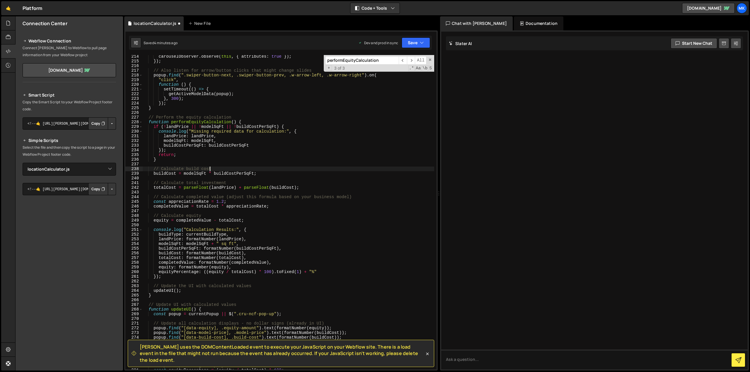
click at [281, 168] on div "carouselObserver . observe ( this , { attributes : true }) ; }) ; // Also liste…" at bounding box center [288, 216] width 292 height 324
type textarea "// Calculate build cost"
click at [430, 58] on span at bounding box center [430, 60] width 4 height 4
